Goal: Book appointment/travel/reservation

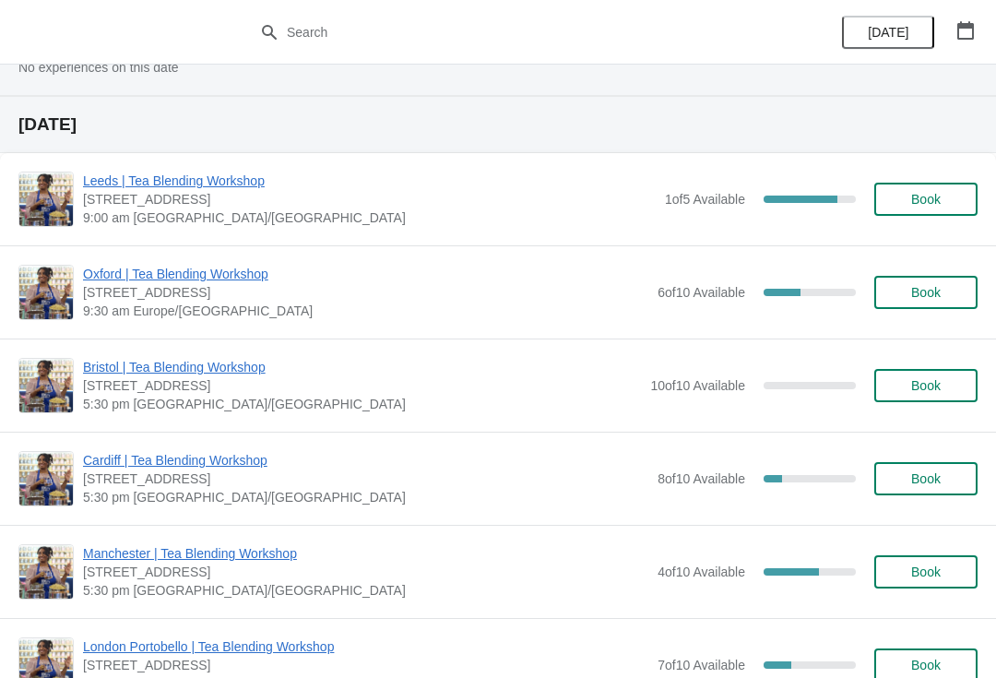
scroll to position [1010, 0]
click at [930, 305] on button "Book" at bounding box center [925, 291] width 103 height 33
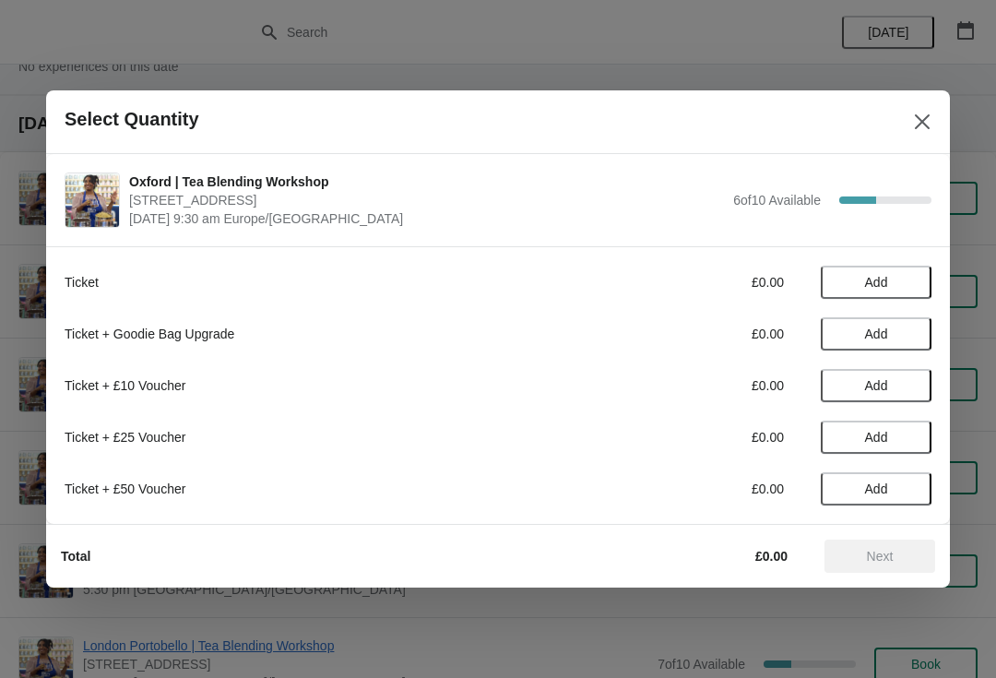
click at [883, 289] on span "Add" at bounding box center [876, 282] width 23 height 15
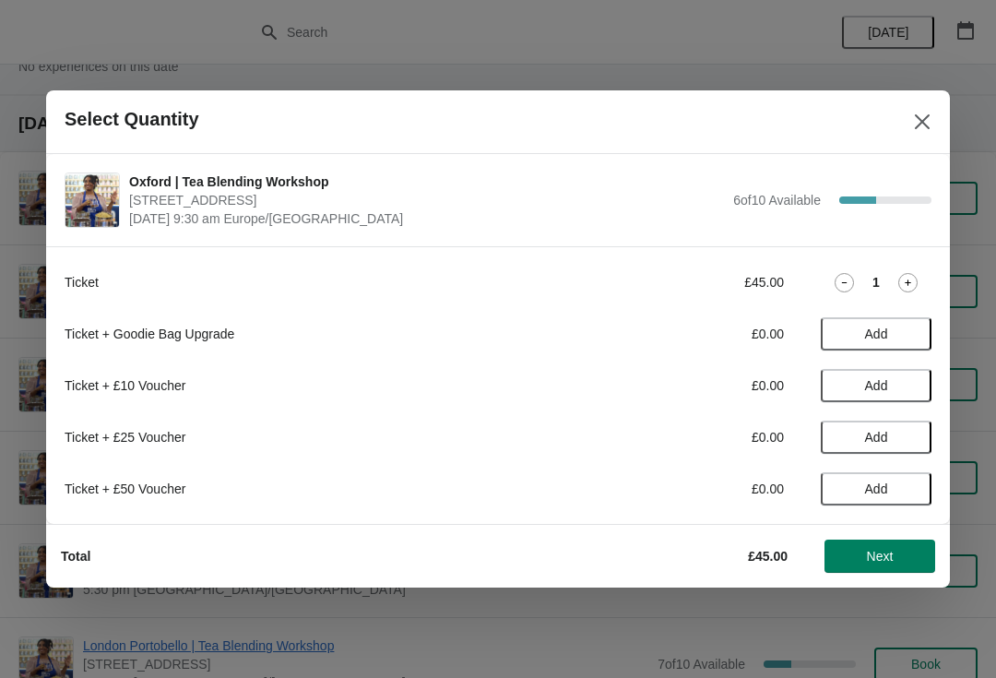
click at [867, 278] on div "1" at bounding box center [876, 282] width 111 height 19
click at [901, 275] on icon at bounding box center [907, 282] width 19 height 19
click at [904, 290] on icon at bounding box center [907, 282] width 19 height 19
click at [898, 287] on icon at bounding box center [907, 282] width 19 height 19
click at [907, 282] on icon at bounding box center [908, 282] width 6 height 6
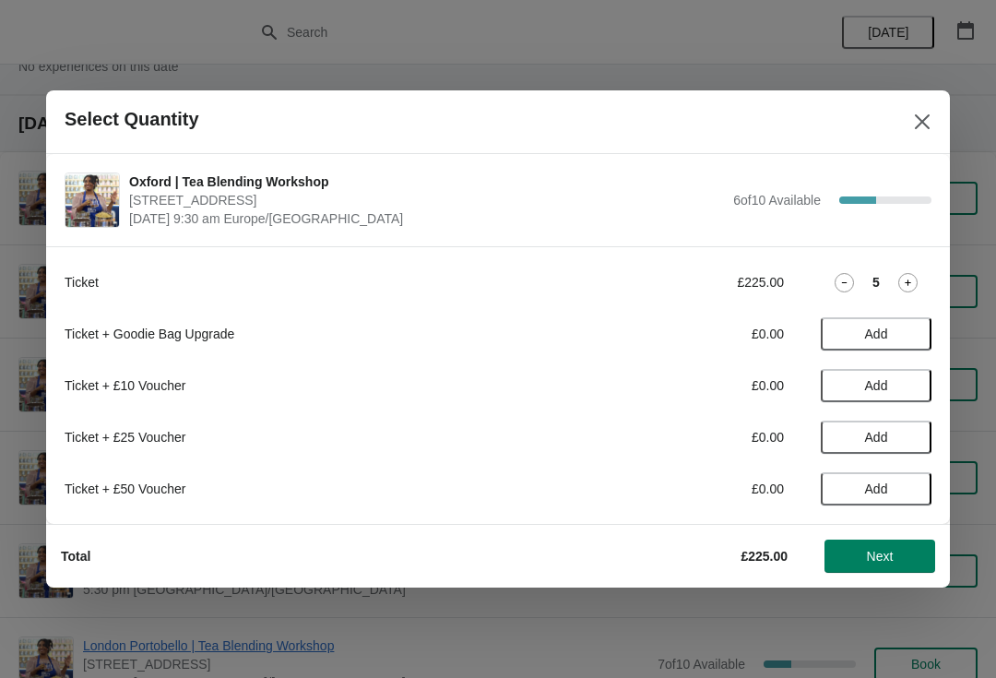
click at [906, 276] on icon at bounding box center [907, 282] width 19 height 19
click at [908, 273] on icon at bounding box center [907, 282] width 19 height 19
click at [903, 273] on icon at bounding box center [907, 282] width 19 height 19
click at [903, 276] on icon at bounding box center [907, 282] width 19 height 19
click at [915, 275] on icon at bounding box center [907, 282] width 19 height 19
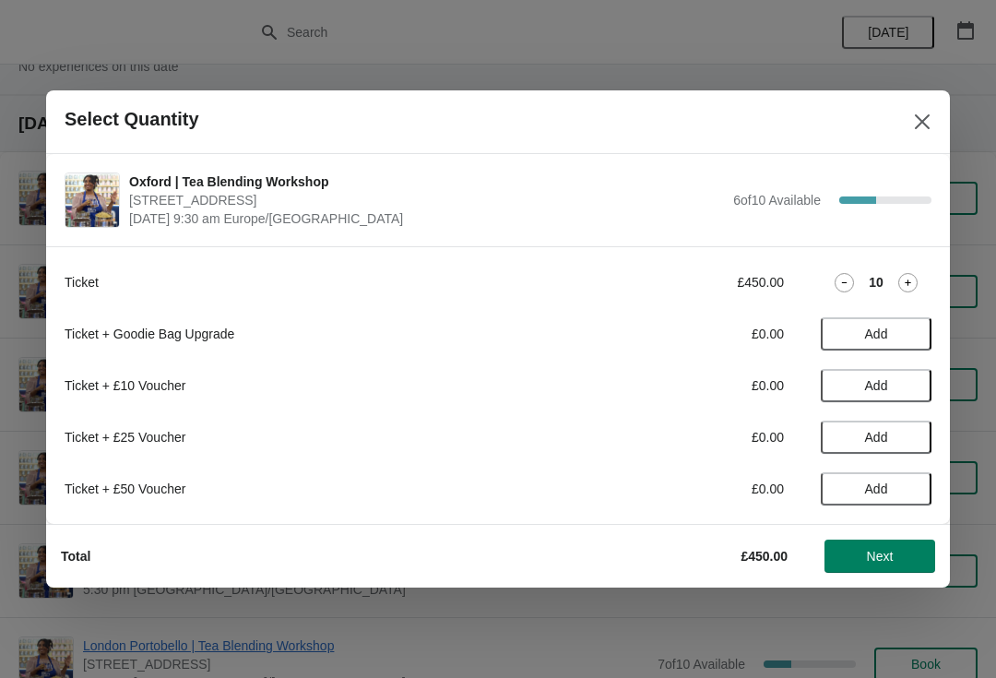
click at [884, 555] on span "Next" at bounding box center [880, 556] width 27 height 15
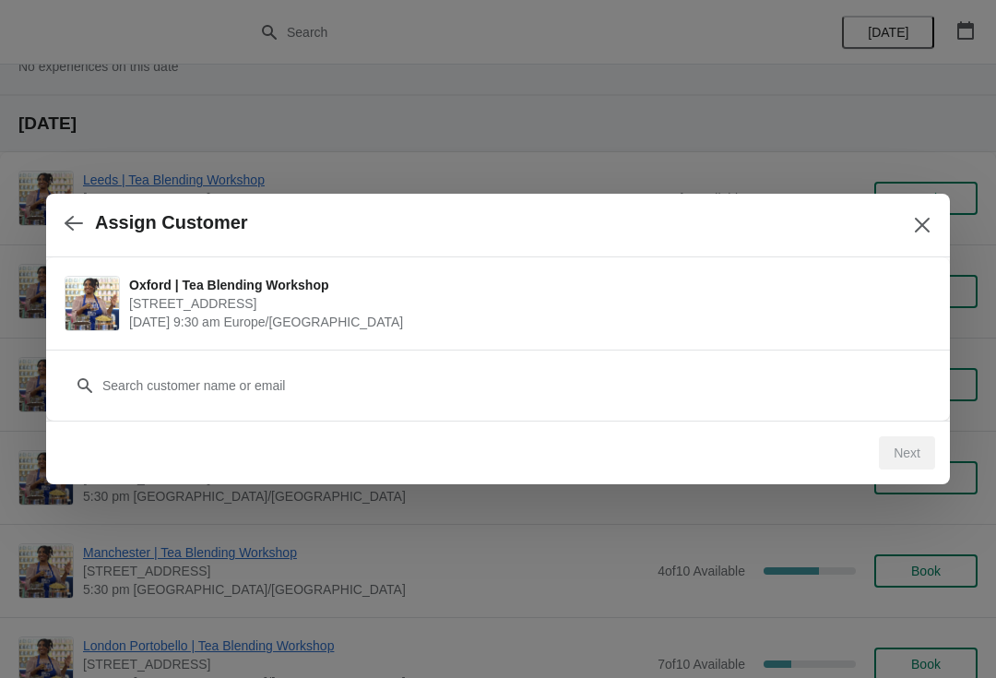
click at [919, 223] on icon "Close" at bounding box center [922, 225] width 15 height 15
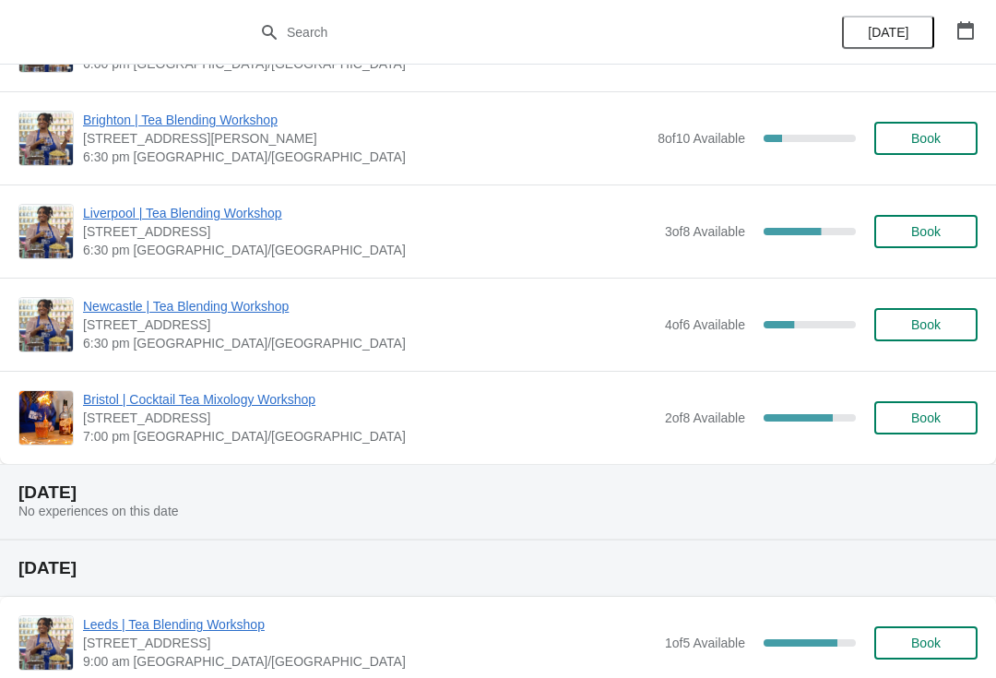
scroll to position [504, 0]
